Goal: Find specific page/section: Find specific page/section

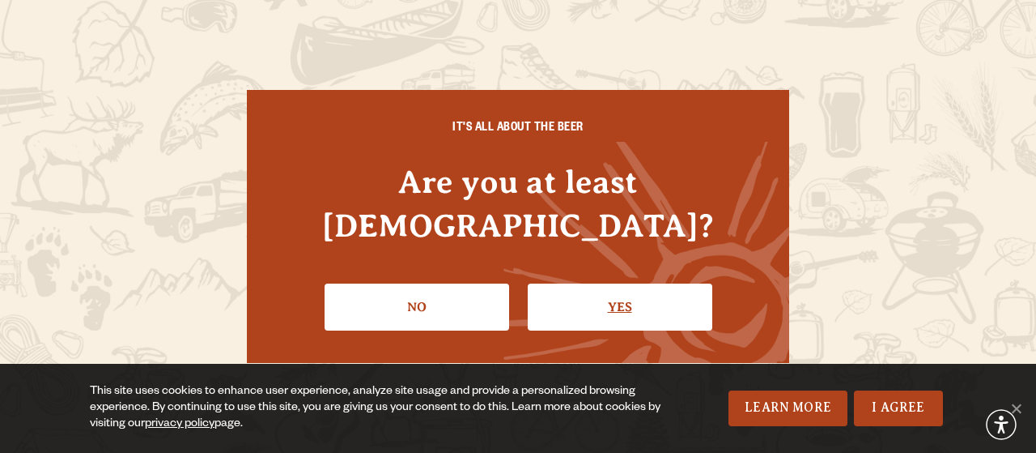
click at [594, 283] on link "Yes" at bounding box center [620, 306] width 185 height 47
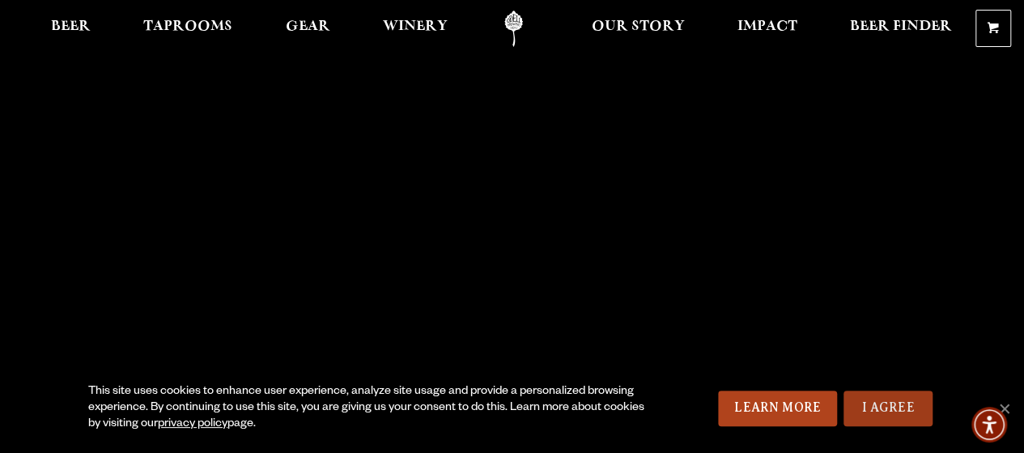
click at [883, 394] on link "I Agree" at bounding box center [888, 408] width 89 height 36
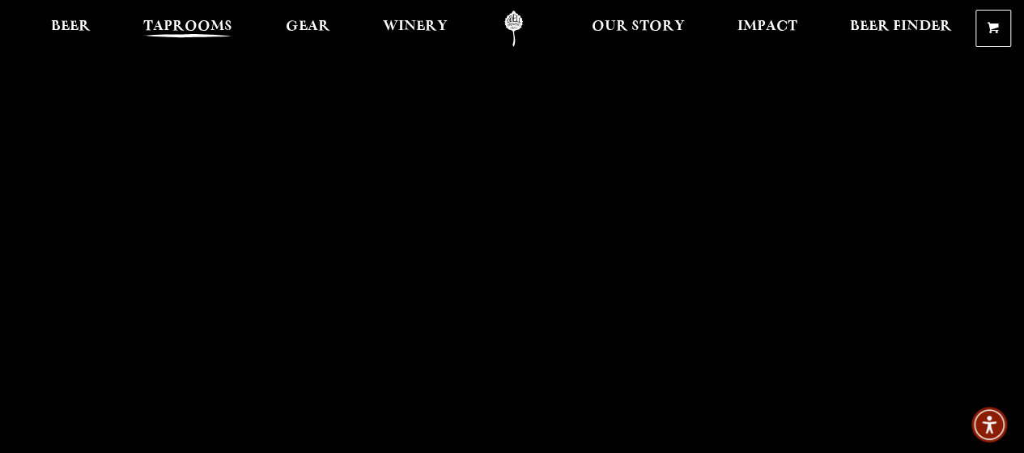
click at [191, 27] on span "Taprooms" at bounding box center [187, 26] width 89 height 13
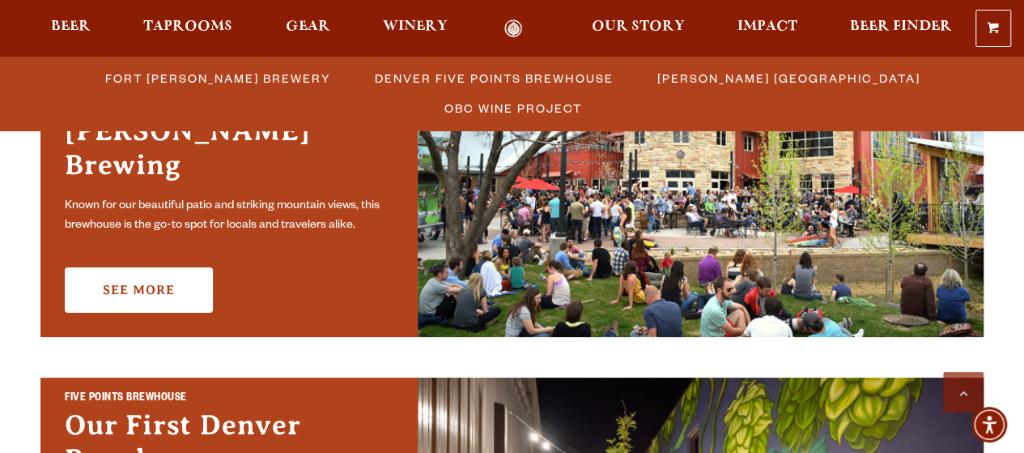
scroll to position [567, 0]
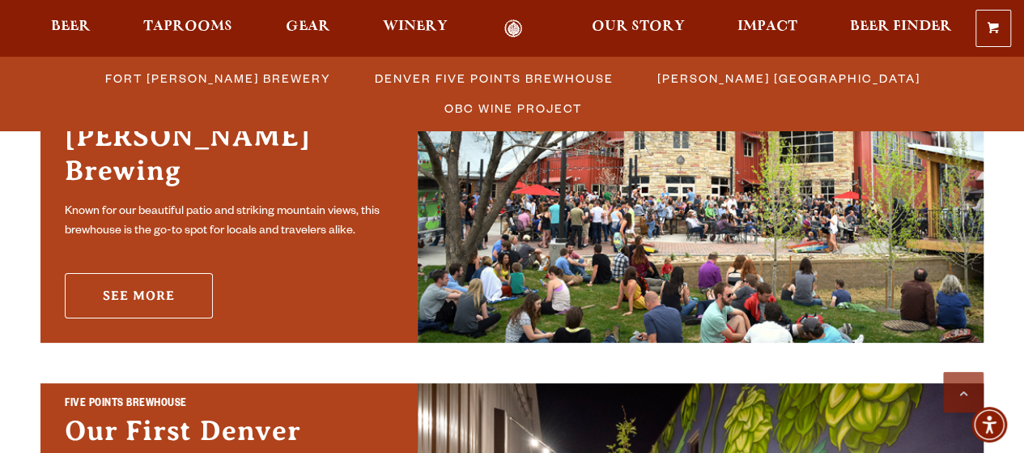
click at [189, 273] on link "See More" at bounding box center [139, 295] width 148 height 45
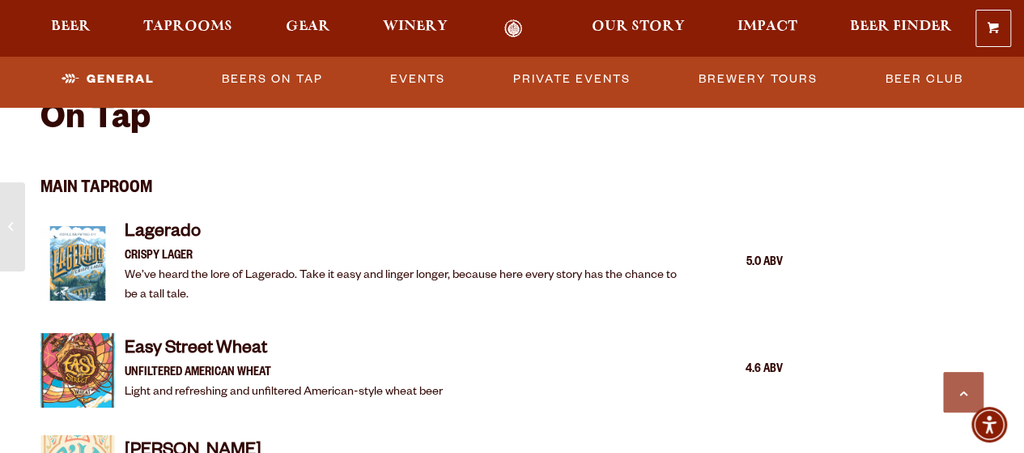
scroll to position [1457, 0]
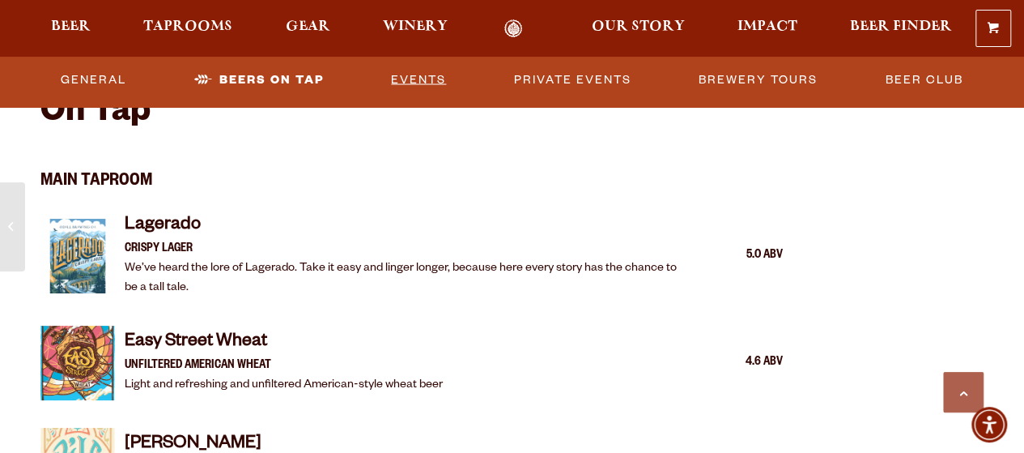
click at [426, 82] on link "Events" at bounding box center [419, 79] width 68 height 37
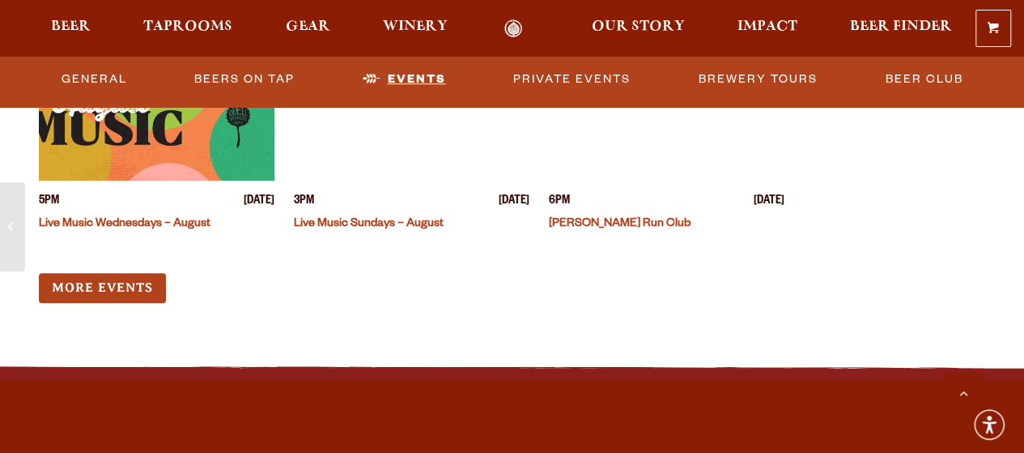
scroll to position [6349, 0]
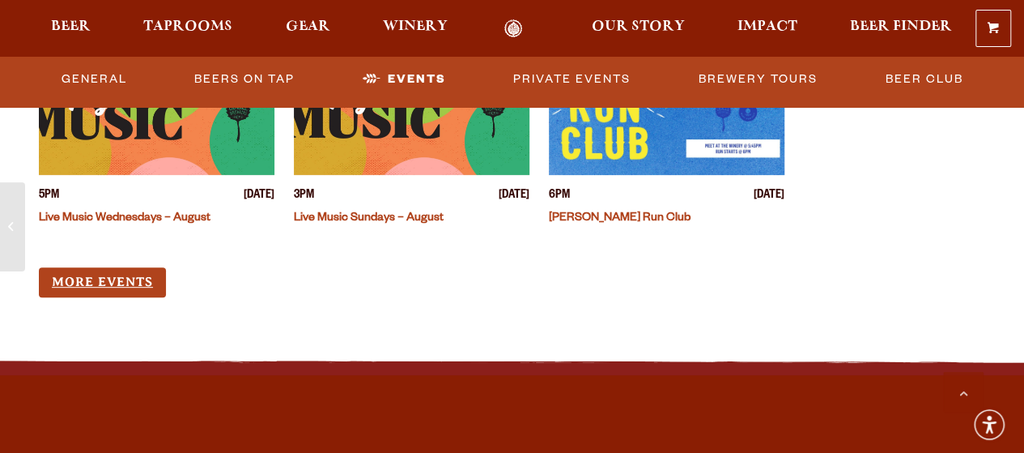
click at [155, 267] on link "More Events" at bounding box center [102, 282] width 127 height 30
